Goal: Transaction & Acquisition: Purchase product/service

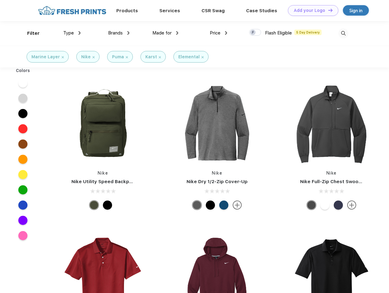
click at [311, 10] on link "Add your Logo Design Tool" at bounding box center [313, 10] width 50 height 11
click at [0, 0] on div "Design Tool" at bounding box center [0, 0] width 0 height 0
click at [328, 10] on link "Add your Logo Design Tool" at bounding box center [313, 10] width 50 height 11
click at [29, 33] on div "Filter" at bounding box center [33, 33] width 13 height 7
click at [72, 33] on span "Type" at bounding box center [68, 32] width 11 height 5
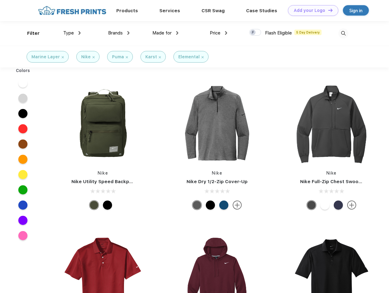
click at [119, 33] on span "Brands" at bounding box center [115, 32] width 15 height 5
click at [166, 33] on span "Made for" at bounding box center [161, 32] width 19 height 5
click at [219, 33] on span "Price" at bounding box center [215, 32] width 11 height 5
click at [255, 33] on div at bounding box center [255, 32] width 12 height 7
click at [253, 33] on input "checkbox" at bounding box center [251, 31] width 4 height 4
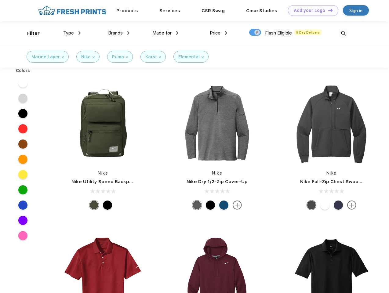
click at [343, 33] on img at bounding box center [343, 33] width 10 height 10
